Goal: Task Accomplishment & Management: Understand process/instructions

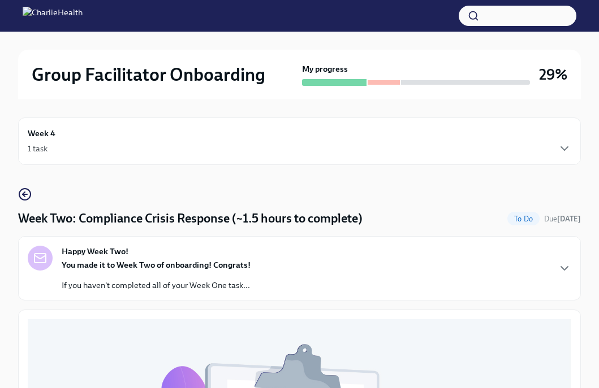
click at [546, 138] on div "Week 4 1 task" at bounding box center [299, 141] width 543 height 28
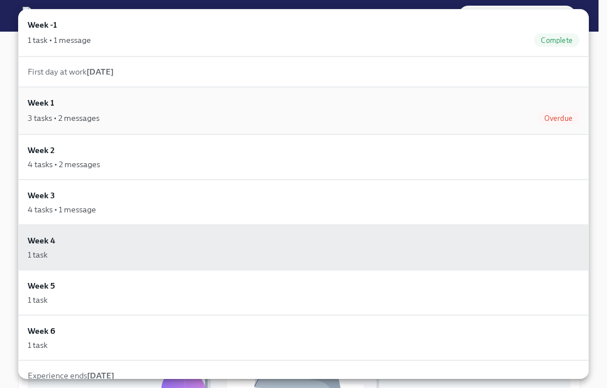
click at [67, 121] on div "3 tasks • 2 messages" at bounding box center [64, 117] width 72 height 11
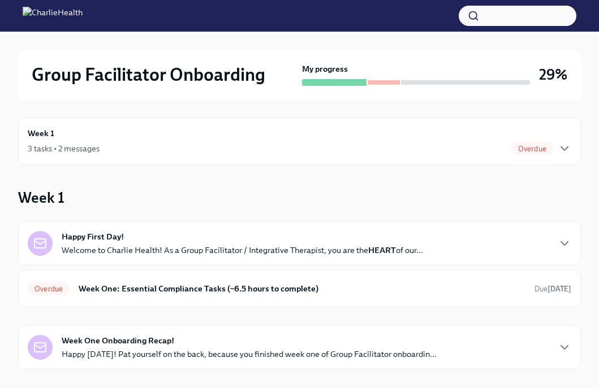
click at [527, 149] on span "Overdue" at bounding box center [532, 149] width 42 height 8
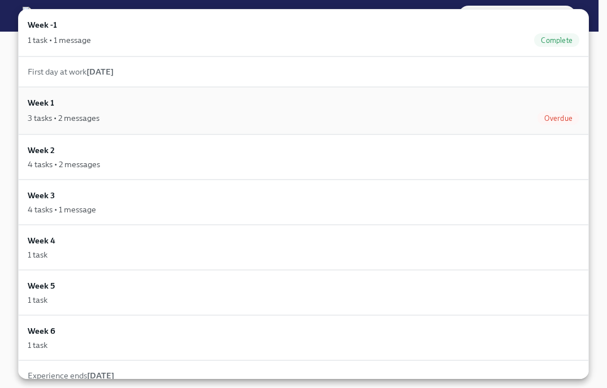
click at [539, 109] on div "Week 1 3 tasks • 2 messages Overdue" at bounding box center [304, 111] width 552 height 28
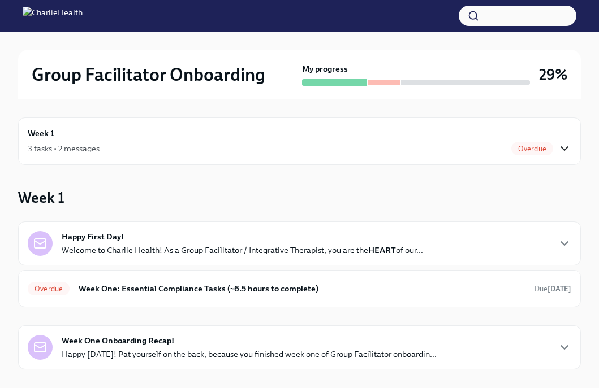
click at [569, 150] on icon "button" at bounding box center [564, 149] width 14 height 14
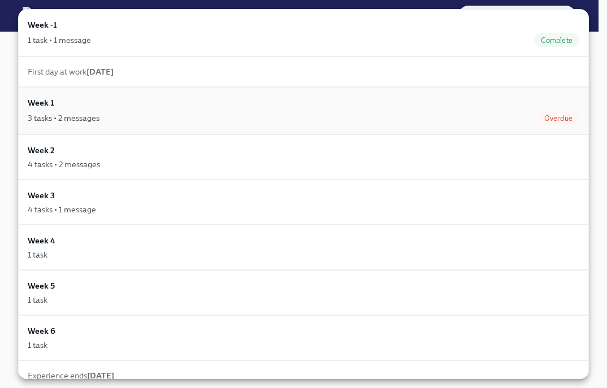
click at [219, 109] on div "Week 1 3 tasks • 2 messages Overdue" at bounding box center [304, 111] width 552 height 28
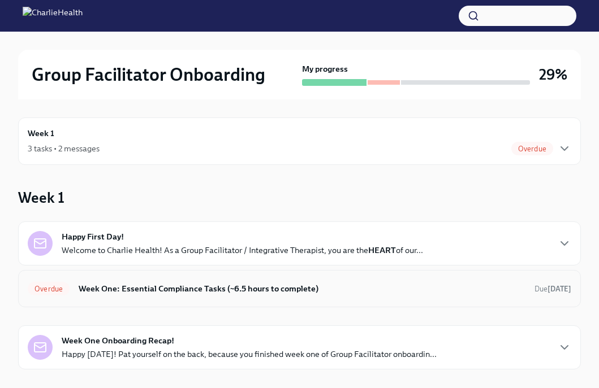
click at [198, 289] on h6 "Week One: Essential Compliance Tasks (~6.5 hours to complete)" at bounding box center [302, 289] width 447 height 12
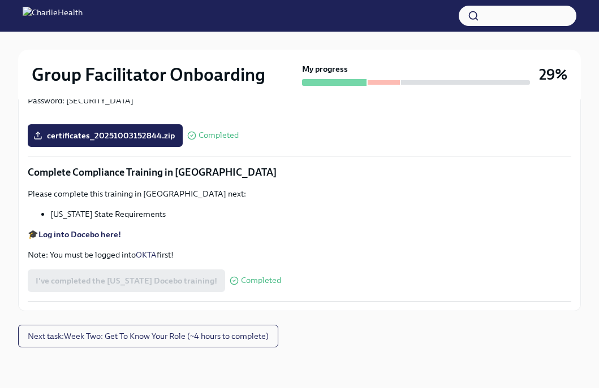
scroll to position [2688, 0]
click at [114, 344] on button "Next task : Week Two: Get To Know Your Role (~4 hours to complete)" at bounding box center [148, 336] width 260 height 23
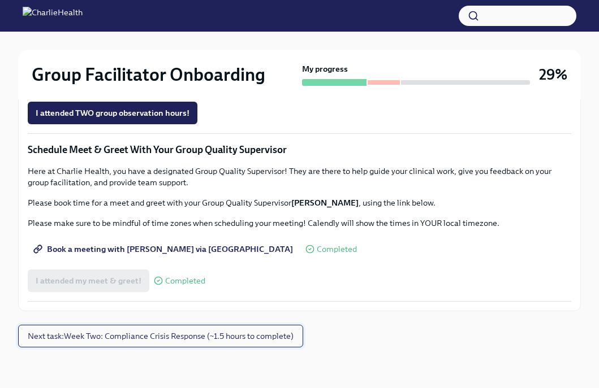
scroll to position [1188, 0]
click at [207, 339] on span "Next task : Week Two: Compliance Crisis Response (~1.5 hours to complete)" at bounding box center [161, 336] width 266 height 11
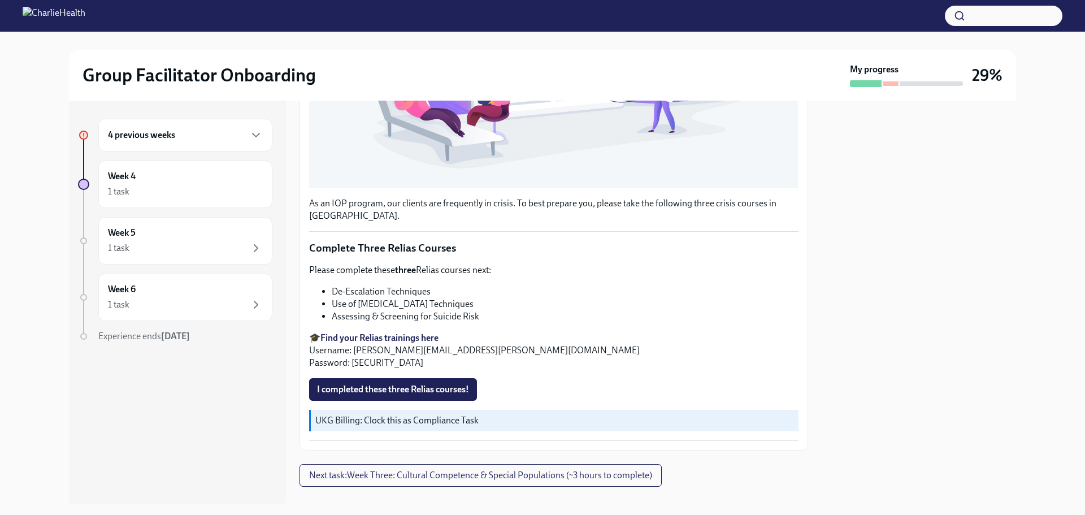
scroll to position [374, 0]
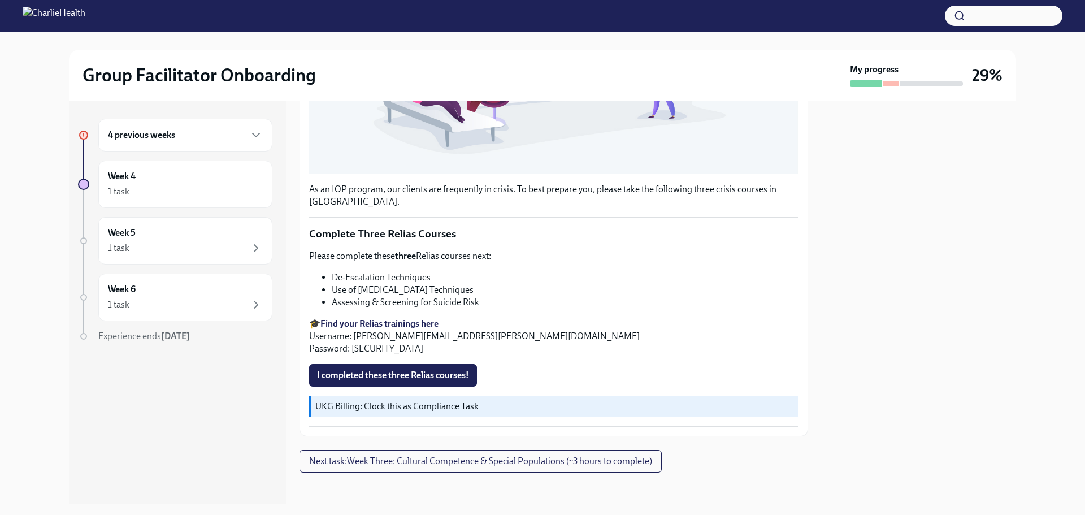
click at [171, 130] on h6 "4 previous weeks" at bounding box center [141, 135] width 67 height 12
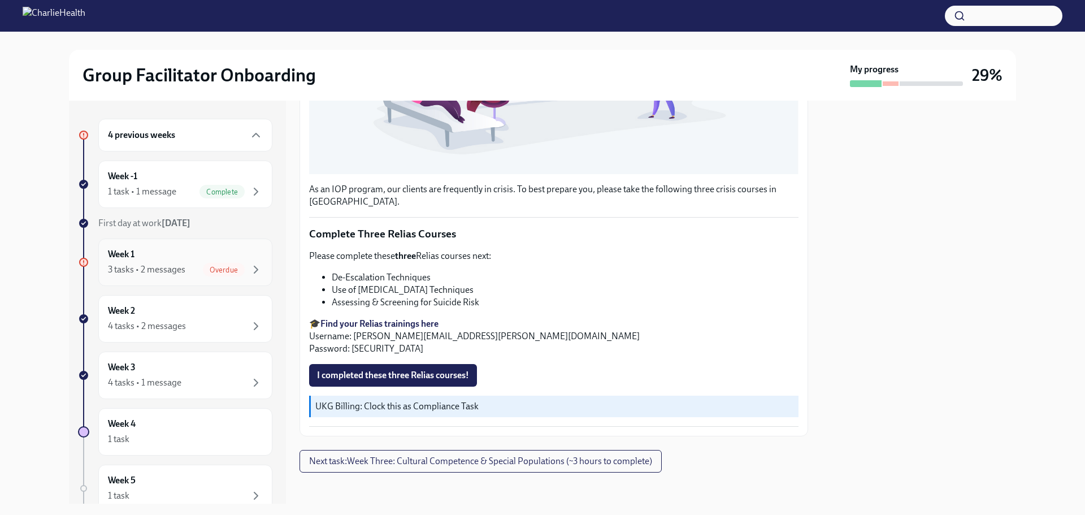
click at [176, 274] on div "3 tasks • 2 messages" at bounding box center [146, 269] width 77 height 12
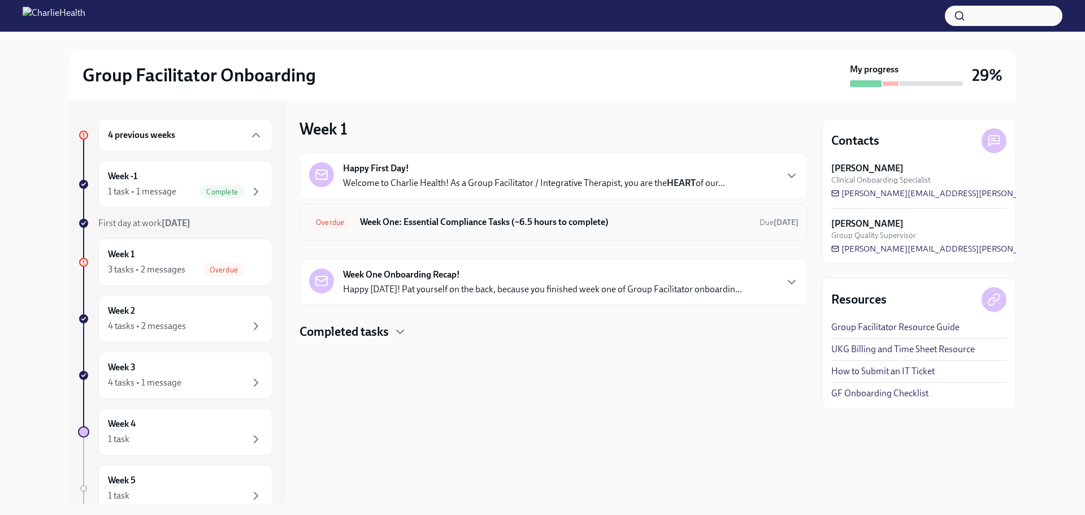
click at [422, 217] on h6 "Week One: Essential Compliance Tasks (~6.5 hours to complete)" at bounding box center [555, 222] width 391 height 12
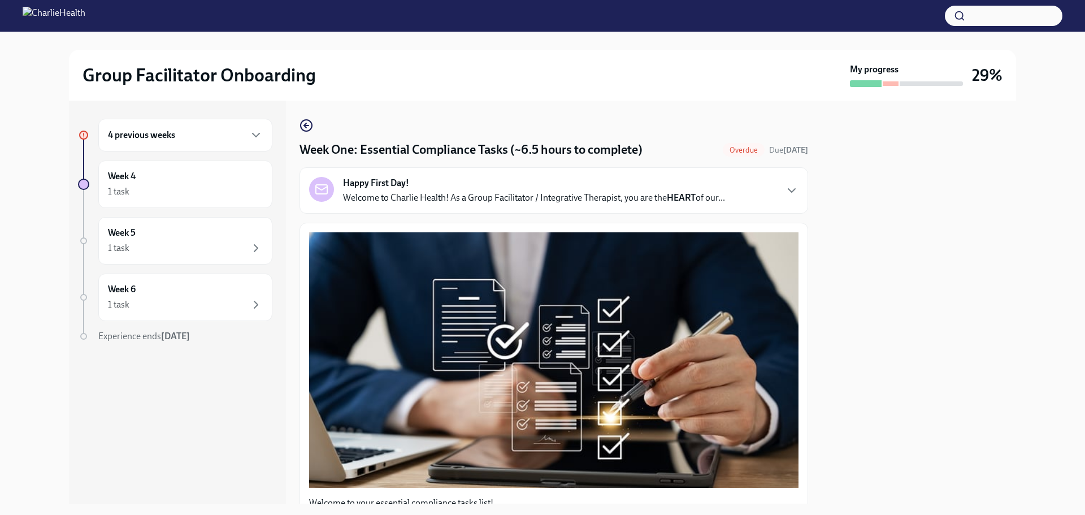
click at [598, 178] on div "Happy First Day! Welcome to Charlie Health! As a Group Facilitator / Integrativ…" at bounding box center [534, 190] width 382 height 27
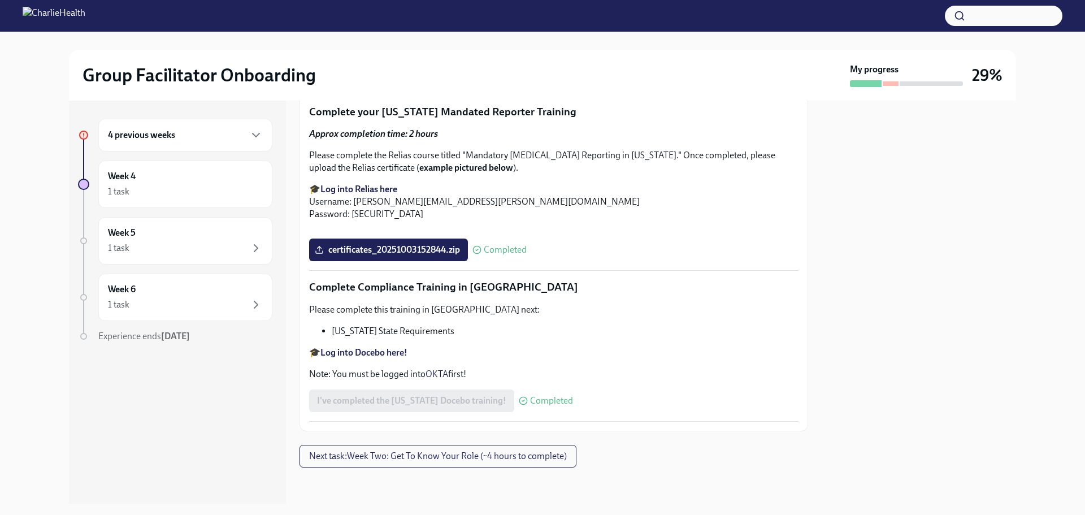
scroll to position [2431, 0]
click at [598, 81] on div at bounding box center [906, 83] width 113 height 7
click at [397, 388] on span "Next task : Week Two: Get To Know Your Role (~4 hours to complete)" at bounding box center [438, 456] width 258 height 11
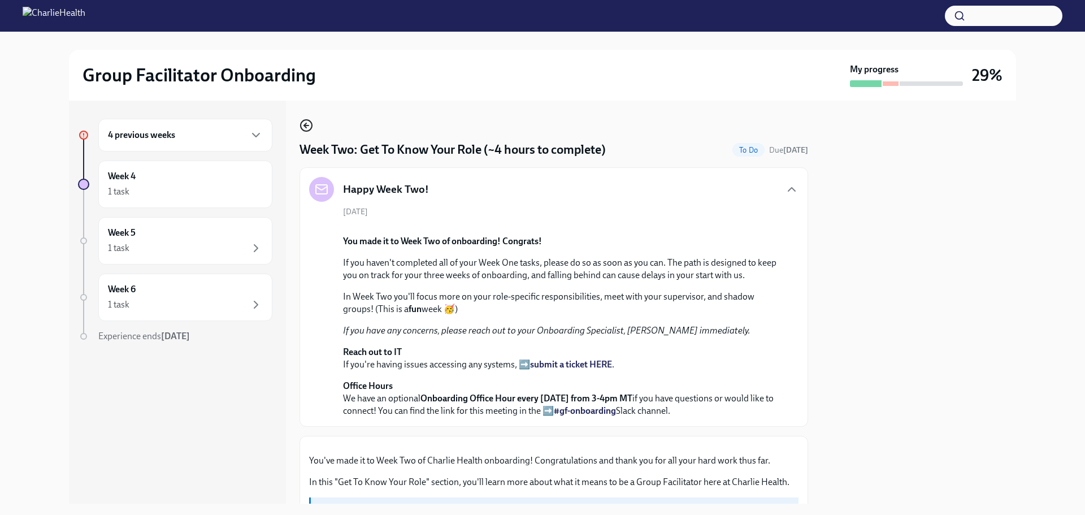
click at [304, 122] on icon "button" at bounding box center [307, 126] width 14 height 14
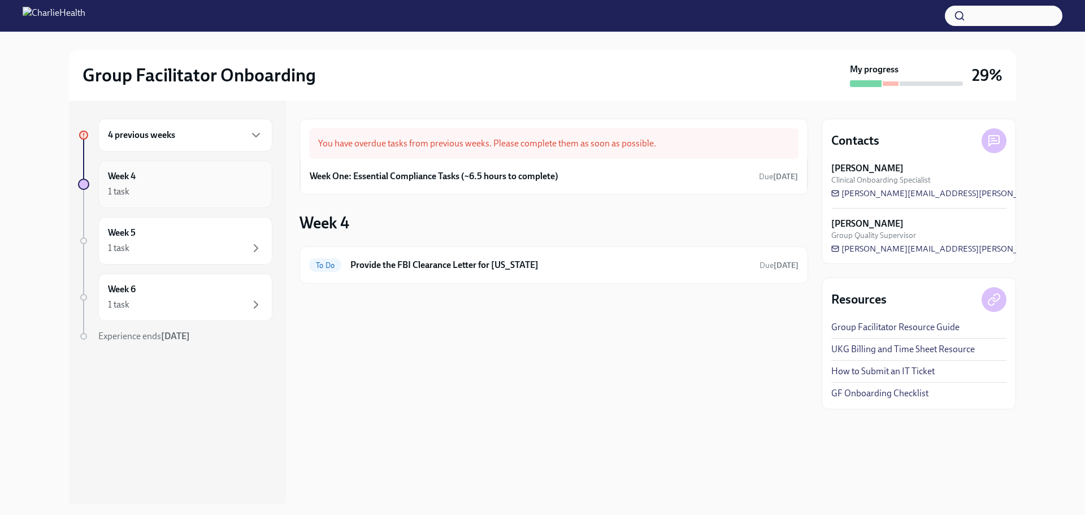
click at [162, 176] on div "Week 4 1 task" at bounding box center [185, 184] width 155 height 28
click at [182, 137] on div "4 previous weeks" at bounding box center [185, 135] width 155 height 14
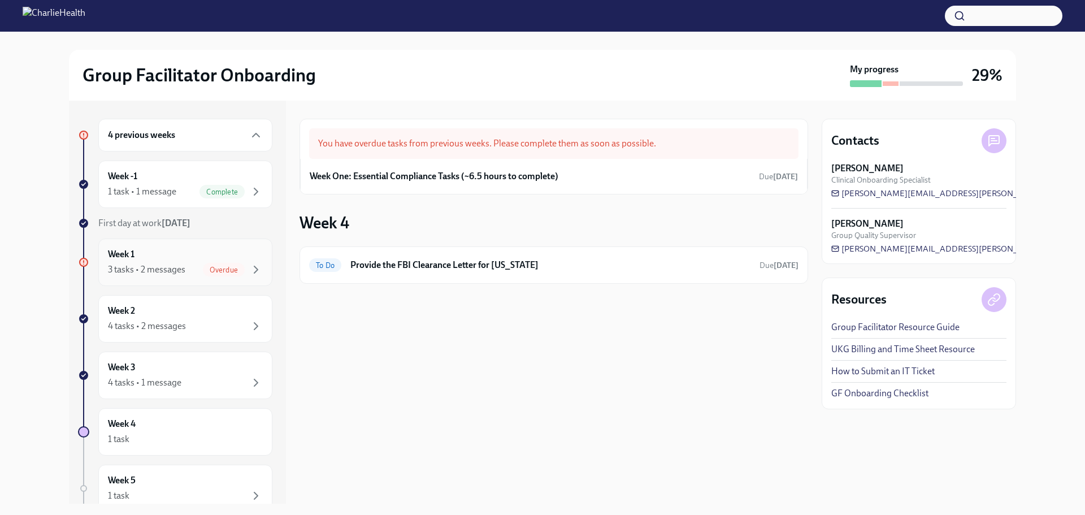
click at [215, 270] on span "Overdue" at bounding box center [224, 270] width 42 height 8
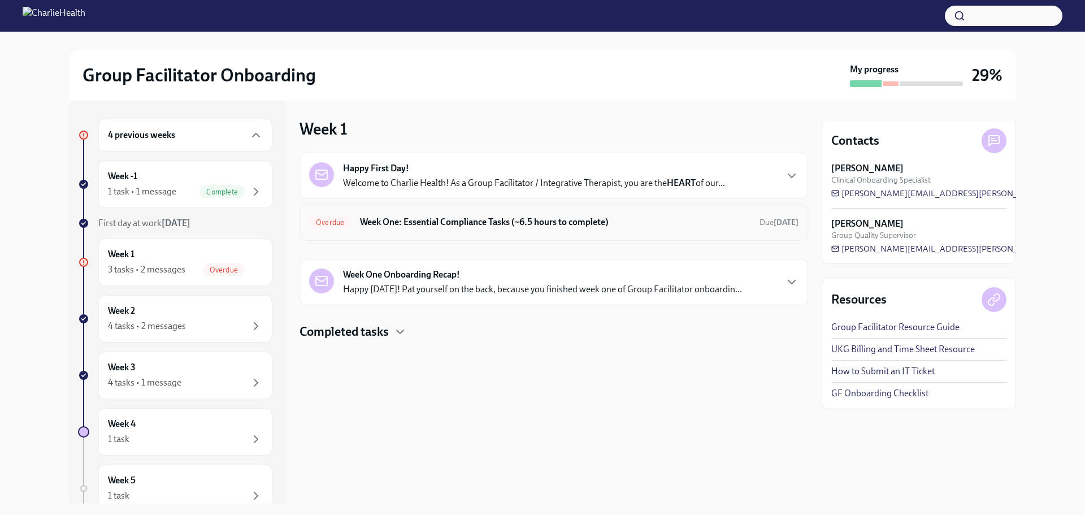
click at [346, 223] on span "Overdue" at bounding box center [330, 222] width 42 height 8
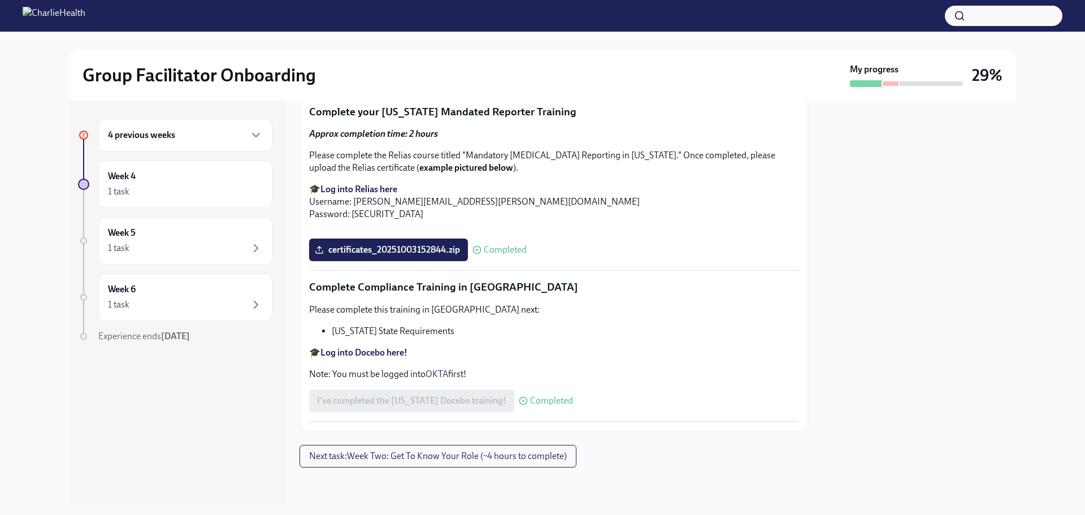
scroll to position [2473, 0]
click at [428, 388] on span "Next task : Week Two: Get To Know Your Role (~4 hours to complete)" at bounding box center [438, 456] width 258 height 11
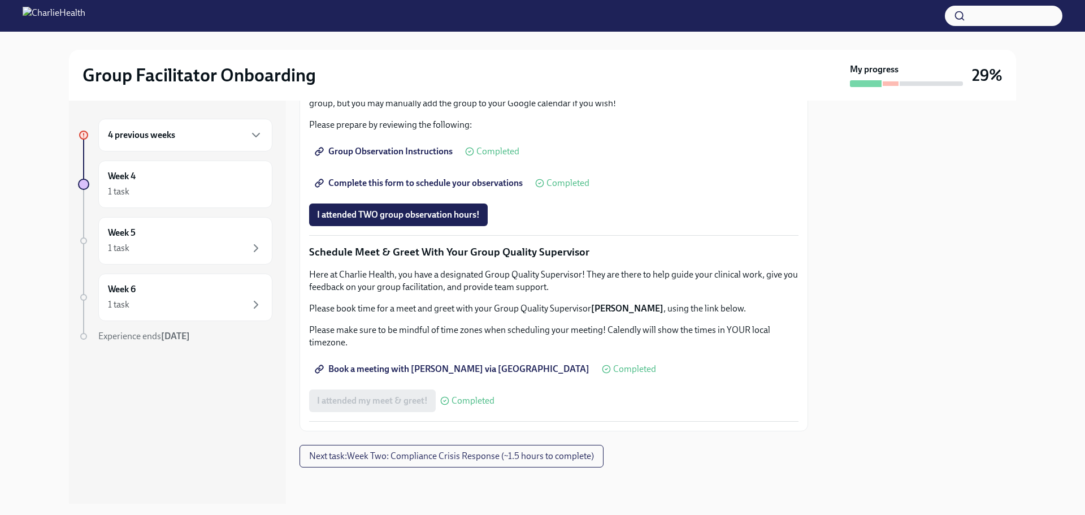
scroll to position [1024, 0]
click at [398, 388] on button "Next task : Week Two: Compliance Crisis Response (~1.5 hours to complete)" at bounding box center [452, 456] width 304 height 23
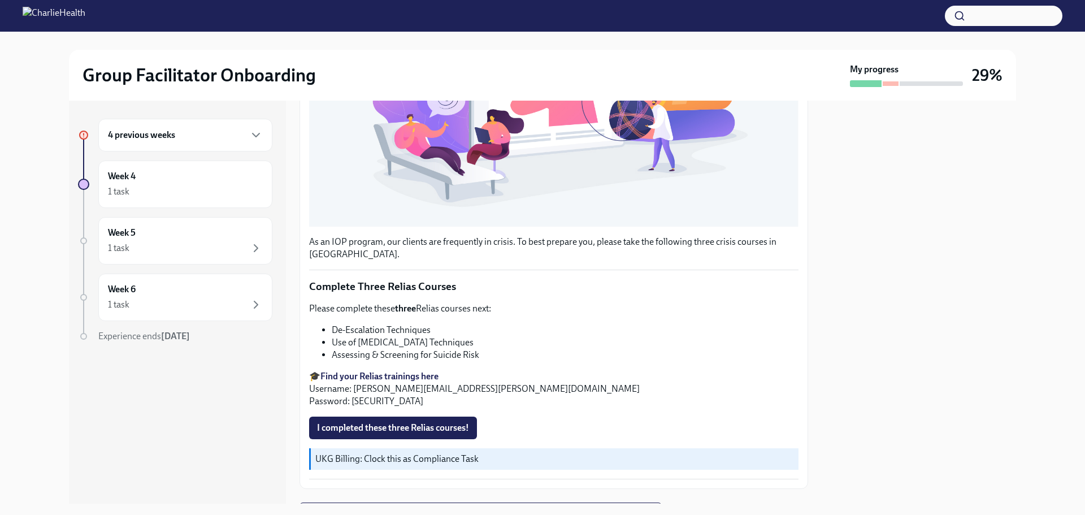
scroll to position [374, 0]
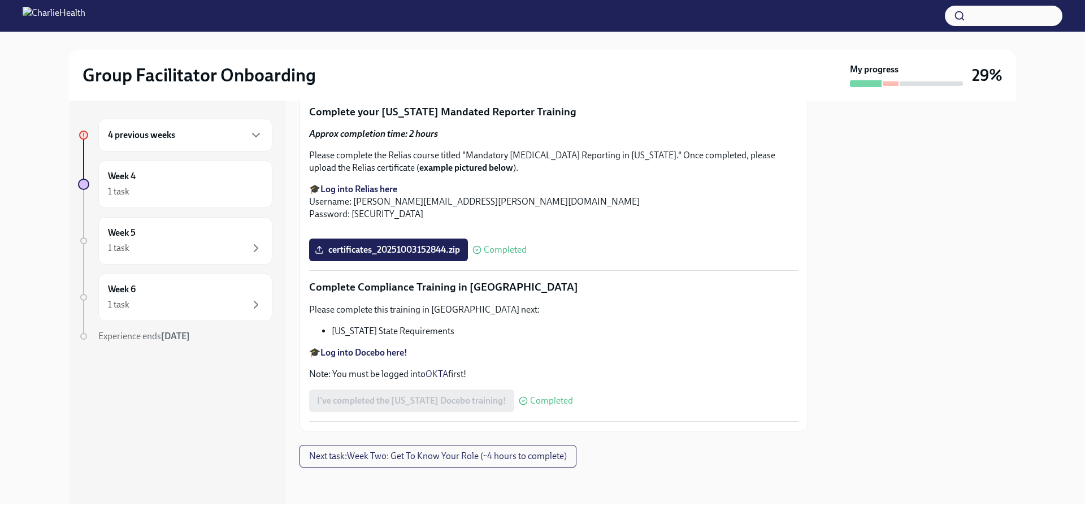
scroll to position [1851, 0]
